Goal: Transaction & Acquisition: Download file/media

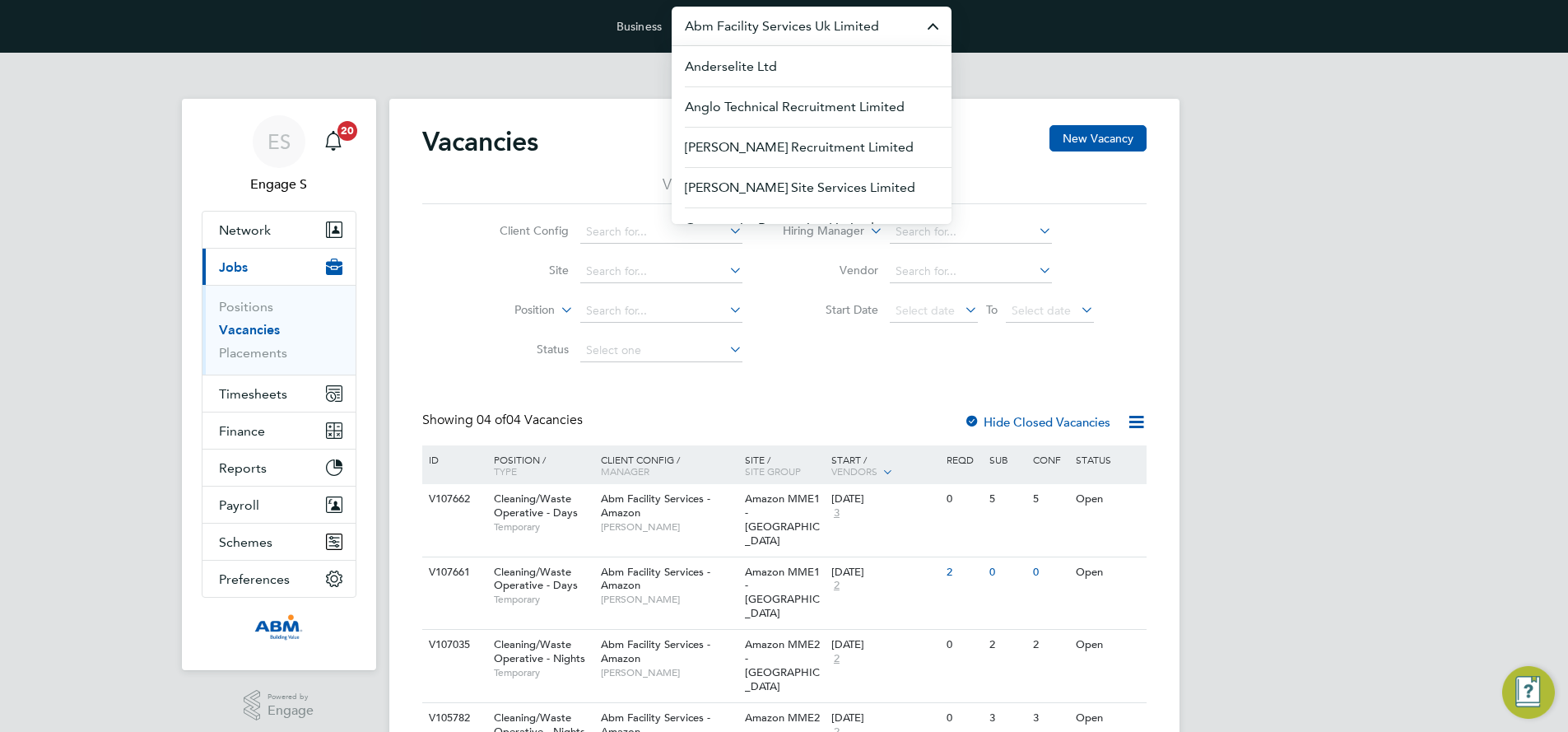
click at [771, 22] on input "Abm Facility Services Uk Limited" at bounding box center [811, 26] width 280 height 39
click at [753, 144] on span "G4S Facilities Management (Uk) Limited" at bounding box center [803, 147] width 237 height 20
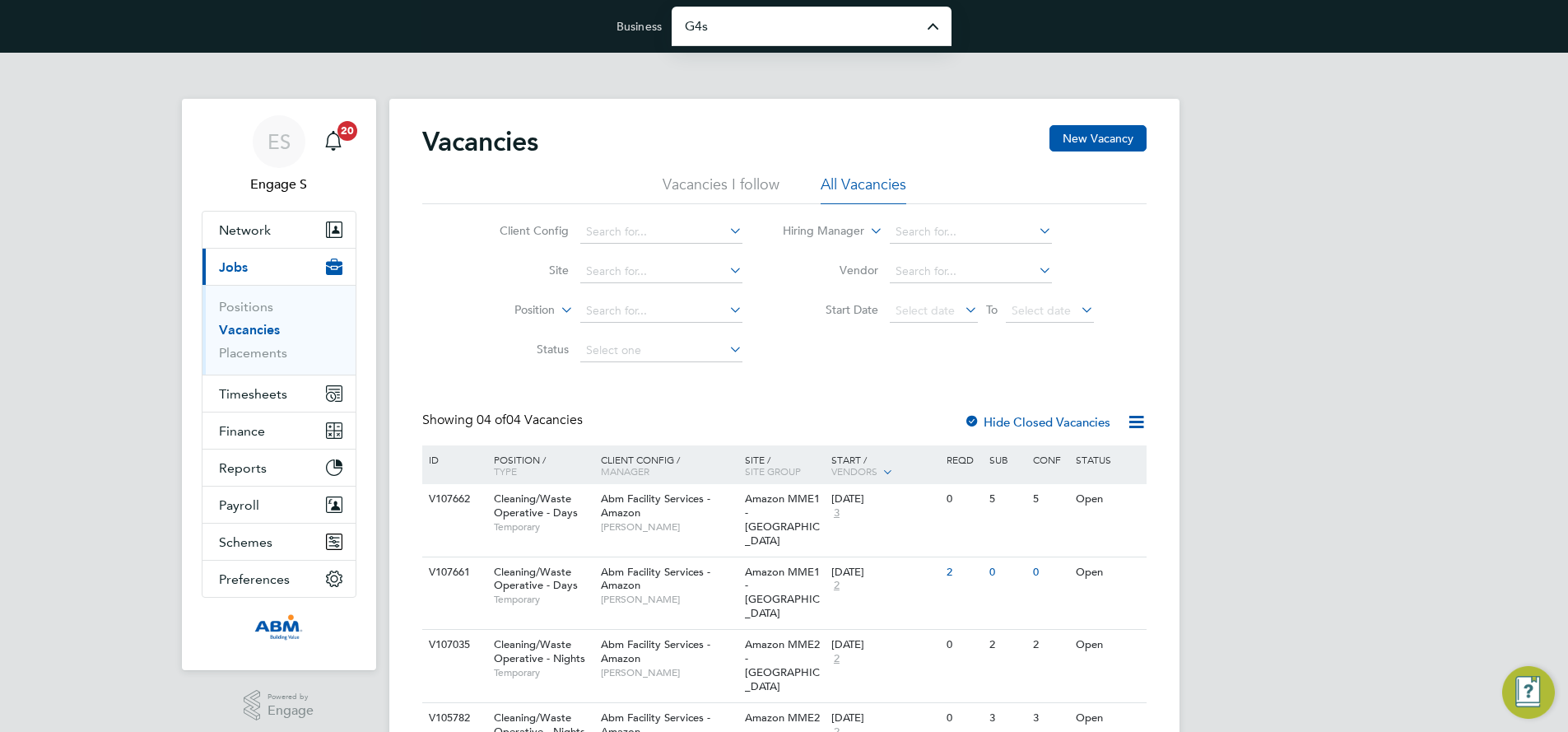
type input "G4S Facilities Management (Uk) Limited"
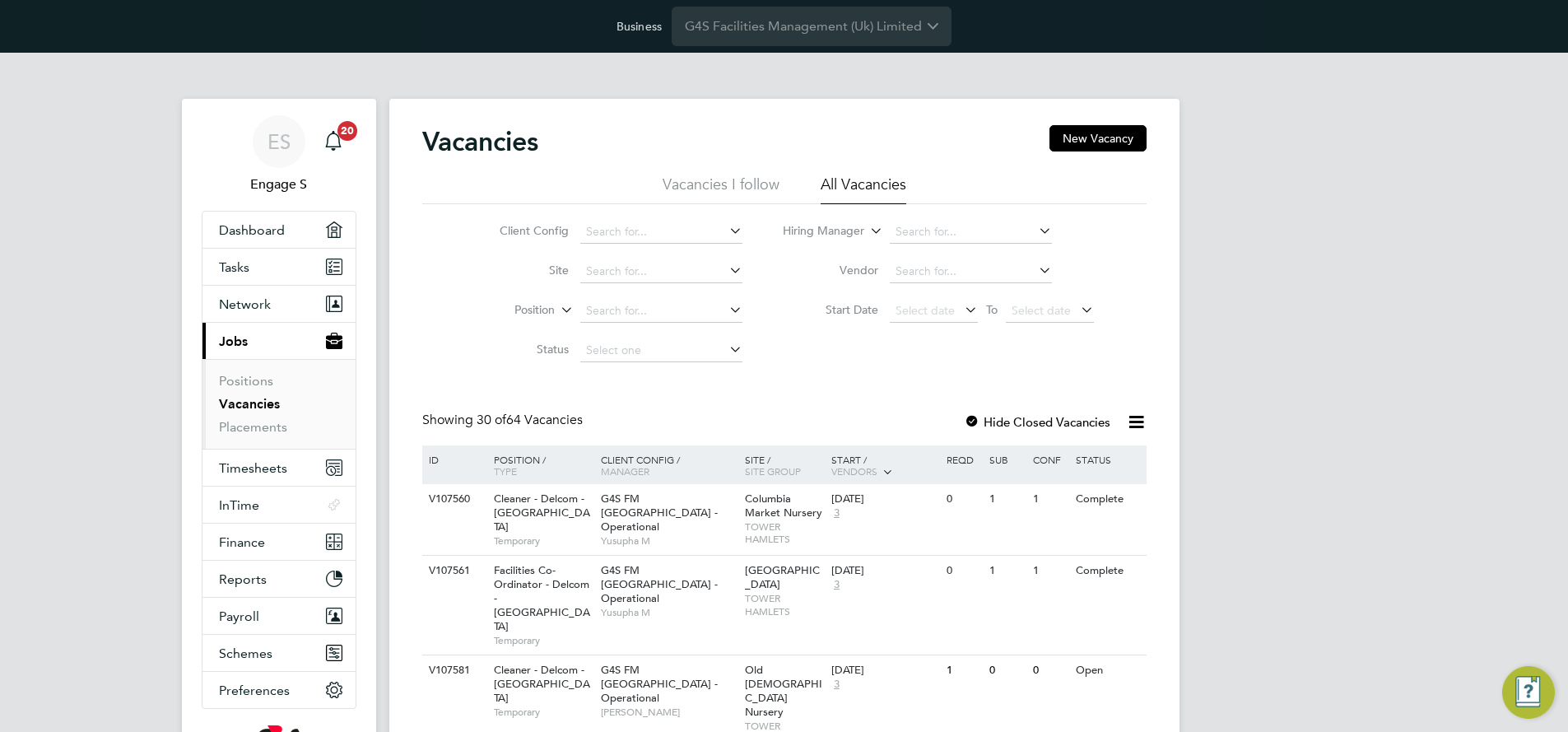
click at [1140, 418] on icon at bounding box center [1136, 422] width 21 height 21
click at [1072, 459] on li "Download vacancies report" at bounding box center [1060, 462] width 167 height 23
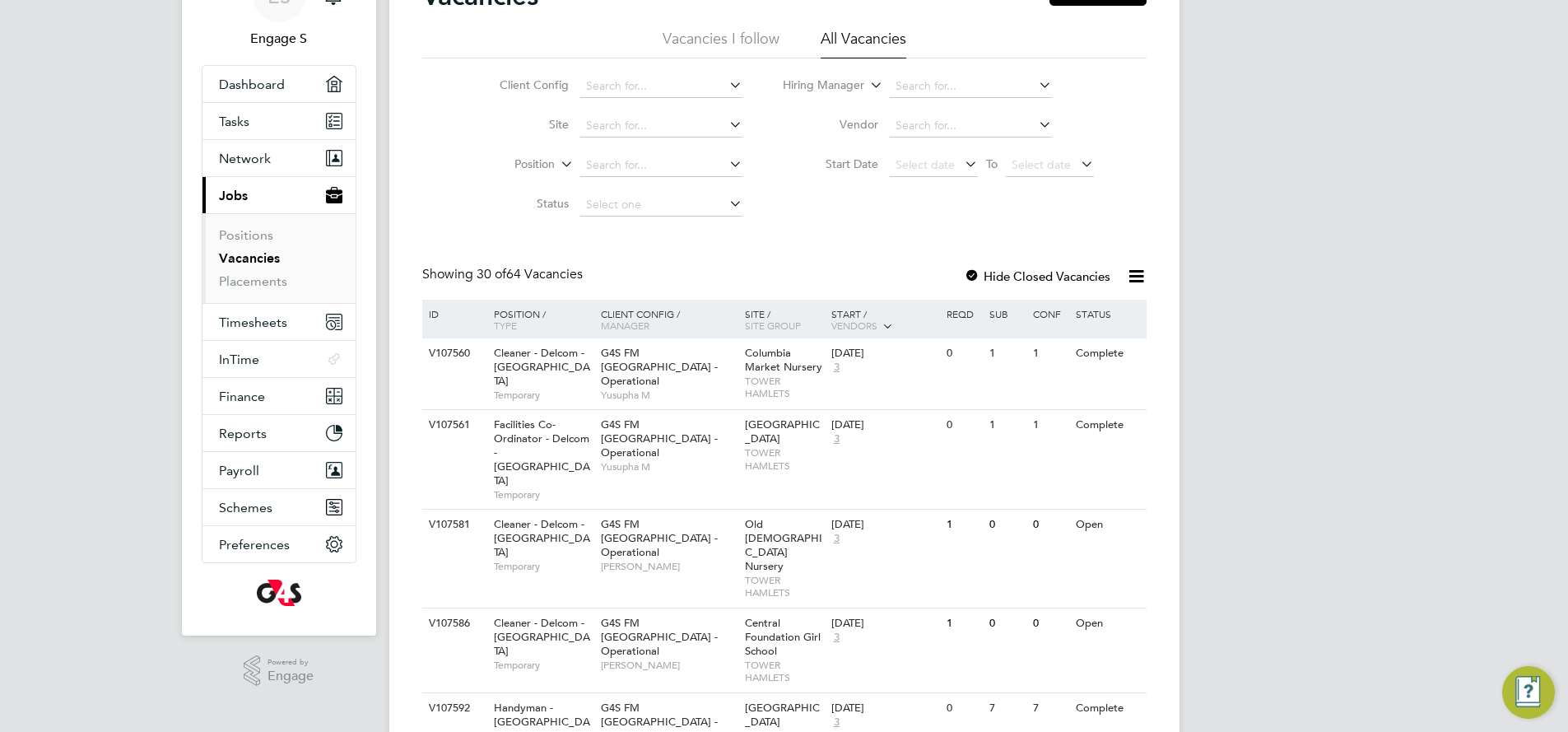
scroll to position [146, 0]
click at [1139, 275] on icon at bounding box center [1136, 275] width 21 height 21
click at [1039, 312] on li "Download vacancies report" at bounding box center [1060, 314] width 167 height 23
click at [1135, 275] on icon at bounding box center [1136, 275] width 21 height 21
click at [1115, 304] on li "Download vacancies report" at bounding box center [1060, 314] width 167 height 23
